Goal: Obtain resource: Obtain resource

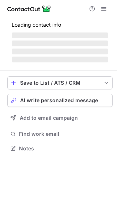
scroll to position [165, 117]
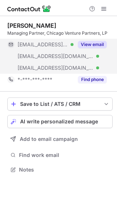
click at [88, 45] on button "View email" at bounding box center [92, 44] width 29 height 7
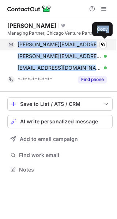
drag, startPoint x: 91, startPoint y: 69, endPoint x: 8, endPoint y: 46, distance: 86.5
click at [8, 46] on div "john.fife@bellsouth.net Verified Copy john.fife@charter.net Verified Copy jfife…" at bounding box center [56, 56] width 99 height 35
copy div "john.fife@bellsouth.net Verified Copy john.fife@charter.net Verified Copy jfife…"
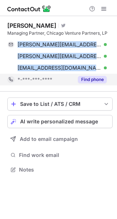
click at [92, 76] on button "Find phone" at bounding box center [92, 79] width 29 height 7
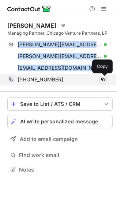
click at [102, 80] on span at bounding box center [103, 80] width 6 height 6
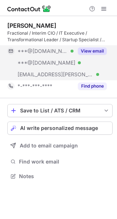
scroll to position [171, 117]
click at [78, 50] on button "View email" at bounding box center [92, 51] width 29 height 7
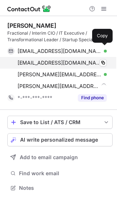
scroll to position [183, 117]
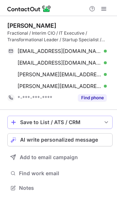
scroll to position [183, 117]
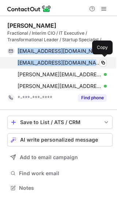
drag, startPoint x: 15, startPoint y: 49, endPoint x: 81, endPoint y: 59, distance: 67.3
click at [81, 59] on div "[EMAIL_ADDRESS][DOMAIN_NAME] Verified Copy [EMAIL_ADDRESS][DOMAIN_NAME] Verifie…" at bounding box center [56, 68] width 99 height 47
copy div "[EMAIL_ADDRESS][DOMAIN_NAME] Verified Copy [EMAIL_ADDRESS][DOMAIN_NAME]"
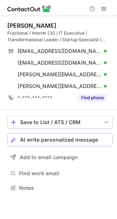
scroll to position [183, 117]
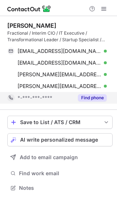
click at [96, 99] on button "Find phone" at bounding box center [92, 97] width 29 height 7
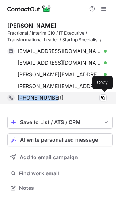
drag, startPoint x: 73, startPoint y: 100, endPoint x: 19, endPoint y: 100, distance: 54.1
click at [19, 100] on div "+12035360988" at bounding box center [62, 98] width 89 height 7
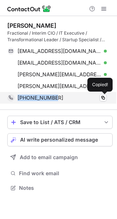
copy span "+12035360988"
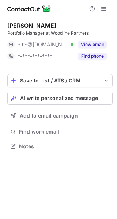
scroll to position [141, 117]
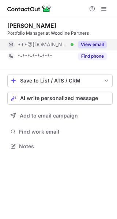
click at [93, 45] on button "View email" at bounding box center [92, 44] width 29 height 7
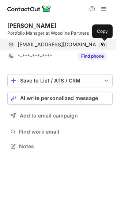
click at [103, 46] on span at bounding box center [103, 45] width 6 height 6
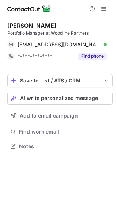
scroll to position [141, 117]
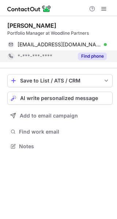
click at [98, 57] on button "Find phone" at bounding box center [92, 56] width 29 height 7
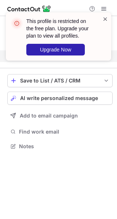
click at [105, 21] on span at bounding box center [105, 18] width 6 height 7
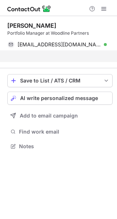
scroll to position [130, 117]
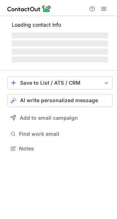
scroll to position [141, 117]
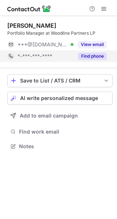
scroll to position [141, 117]
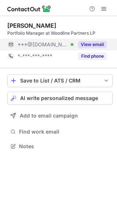
click at [92, 46] on button "View email" at bounding box center [92, 44] width 29 height 7
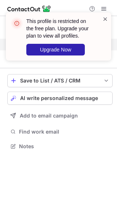
click at [105, 18] on span at bounding box center [105, 18] width 6 height 7
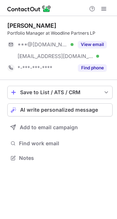
scroll to position [153, 117]
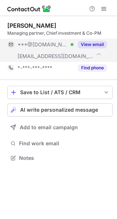
scroll to position [153, 117]
click at [94, 47] on button "View email" at bounding box center [92, 44] width 29 height 7
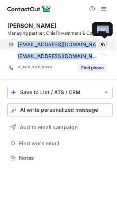
drag, startPoint x: 88, startPoint y: 54, endPoint x: 7, endPoint y: 42, distance: 81.4
click at [7, 42] on div "[EMAIL_ADDRESS][DOMAIN_NAME] Verified Copy [EMAIL_ADDRESS][DOMAIN_NAME] Copy" at bounding box center [56, 50] width 99 height 23
copy div "[EMAIL_ADDRESS][DOMAIN_NAME] Verified Copy [EMAIL_ADDRESS][DOMAIN_NAME]"
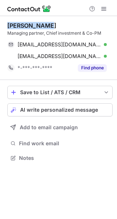
drag, startPoint x: 7, startPoint y: 25, endPoint x: 42, endPoint y: 26, distance: 34.7
click at [42, 26] on div "[PERSON_NAME]" at bounding box center [31, 25] width 49 height 7
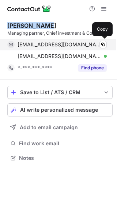
copy div "[PERSON_NAME]"
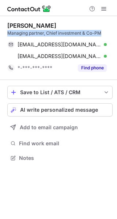
drag, startPoint x: 5, startPoint y: 34, endPoint x: 103, endPoint y: 33, distance: 98.0
click at [103, 33] on div "[PERSON_NAME] Managing partner, Chief investment & Co-PM [EMAIL_ADDRESS][DOMAIN…" at bounding box center [58, 92] width 117 height 153
copy div "Managing partner, Chief investment & Co-PM"
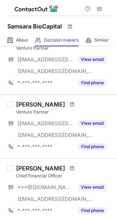
scroll to position [113, 0]
